Goal: Navigation & Orientation: Find specific page/section

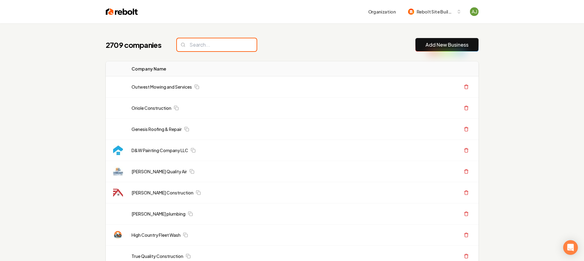
click at [199, 45] on input "search" at bounding box center [217, 44] width 80 height 13
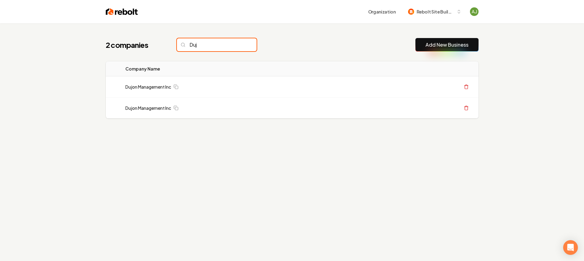
type input "Dujo"
click at [156, 88] on link "Dujon Management Inc" at bounding box center [148, 87] width 46 height 6
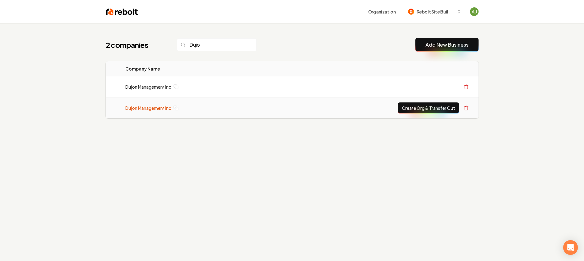
click at [157, 88] on link "Dujon Management Inc" at bounding box center [148, 87] width 46 height 6
click at [141, 111] on link "Dujon Management Inc" at bounding box center [148, 108] width 46 height 6
click at [141, 110] on link "Dujon Management Inc" at bounding box center [148, 108] width 46 height 6
click at [141, 109] on link "Dujon Management Inc" at bounding box center [148, 108] width 46 height 6
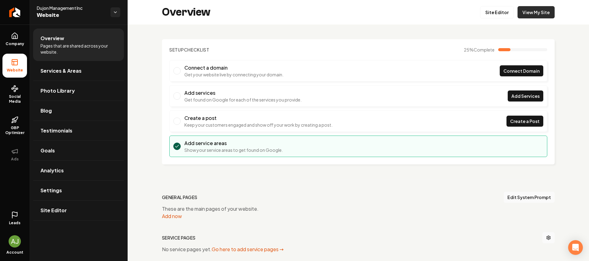
click at [527, 14] on link "View My Site" at bounding box center [535, 12] width 37 height 12
click at [14, 7] on icon "Return to dashboard" at bounding box center [15, 12] width 10 height 10
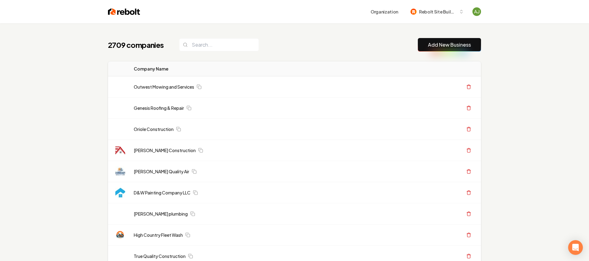
click at [213, 51] on div "2709 companies Add New Business" at bounding box center [294, 44] width 373 height 13
click at [213, 45] on input "search" at bounding box center [219, 44] width 80 height 13
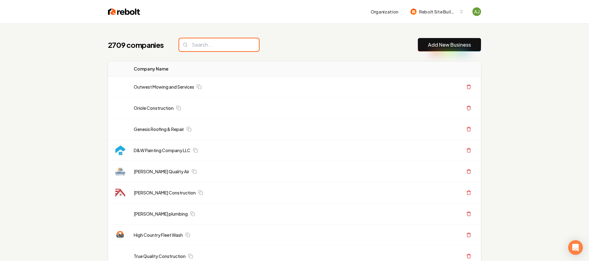
click at [205, 44] on input "search" at bounding box center [219, 44] width 80 height 13
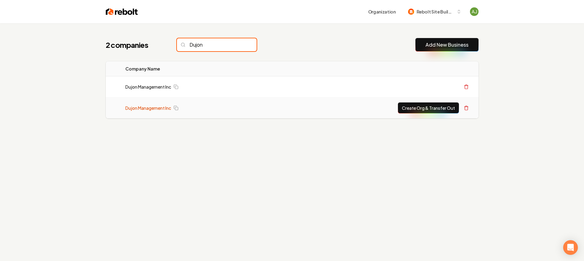
type input "Dujon"
click at [166, 103] on td "Dujon Management Inc" at bounding box center [196, 108] width 151 height 21
click at [163, 106] on link "Dujon Management Inc" at bounding box center [148, 108] width 46 height 6
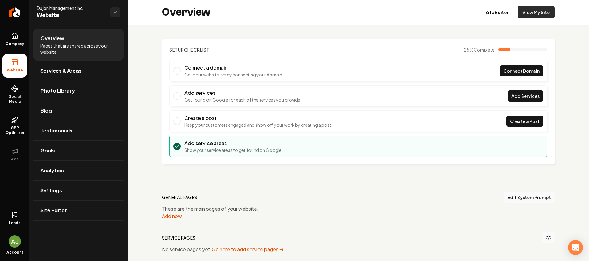
click at [533, 15] on link "View My Site" at bounding box center [535, 12] width 37 height 12
click at [534, 11] on link "View My Site" at bounding box center [535, 12] width 37 height 12
click at [529, 14] on link "View My Site" at bounding box center [535, 12] width 37 height 12
click at [10, 22] on link "Return to dashboard" at bounding box center [14, 12] width 29 height 25
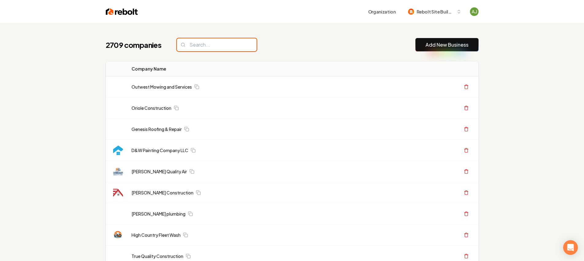
click at [212, 44] on input "search" at bounding box center [217, 44] width 80 height 13
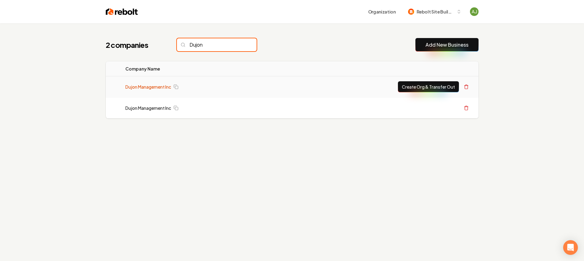
type input "Dujon"
click at [148, 89] on link "Dujon Management Inc" at bounding box center [148, 87] width 46 height 6
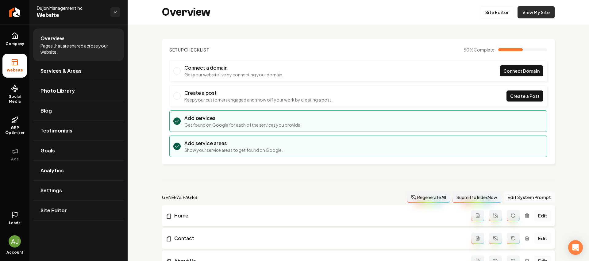
click at [528, 12] on link "View My Site" at bounding box center [535, 12] width 37 height 12
